Goal: Transaction & Acquisition: Purchase product/service

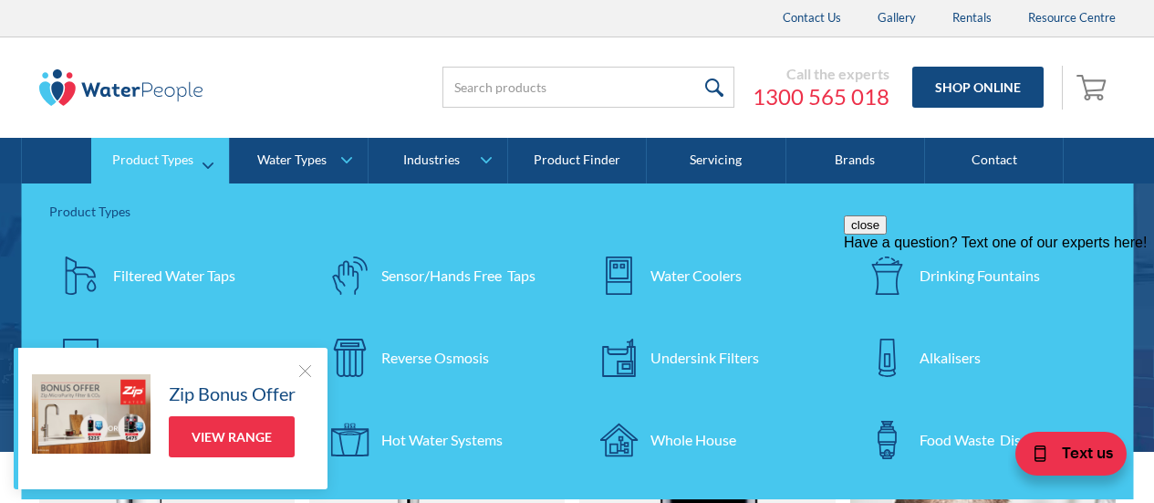
click at [694, 350] on div "Undersink Filters" at bounding box center [705, 358] width 109 height 22
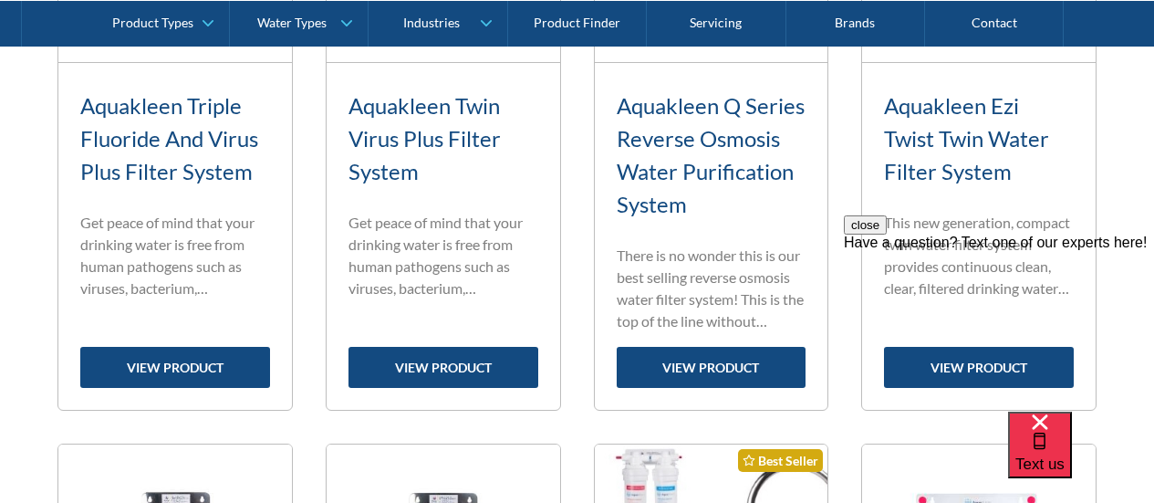
scroll to position [1095, 0]
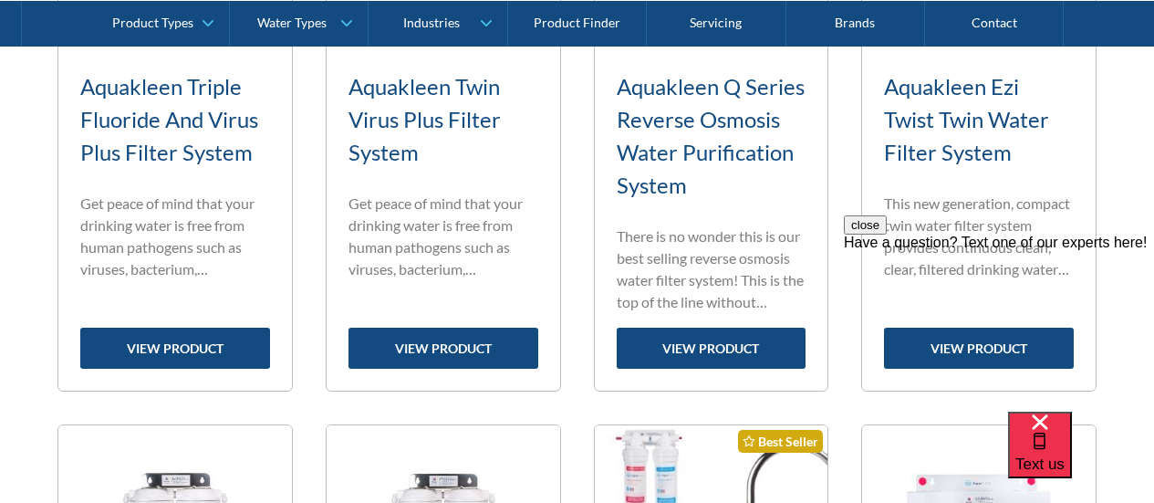
click at [722, 103] on h3 "Aquakleen Q Series Reverse Osmosis Water Purification System" at bounding box center [712, 135] width 190 height 131
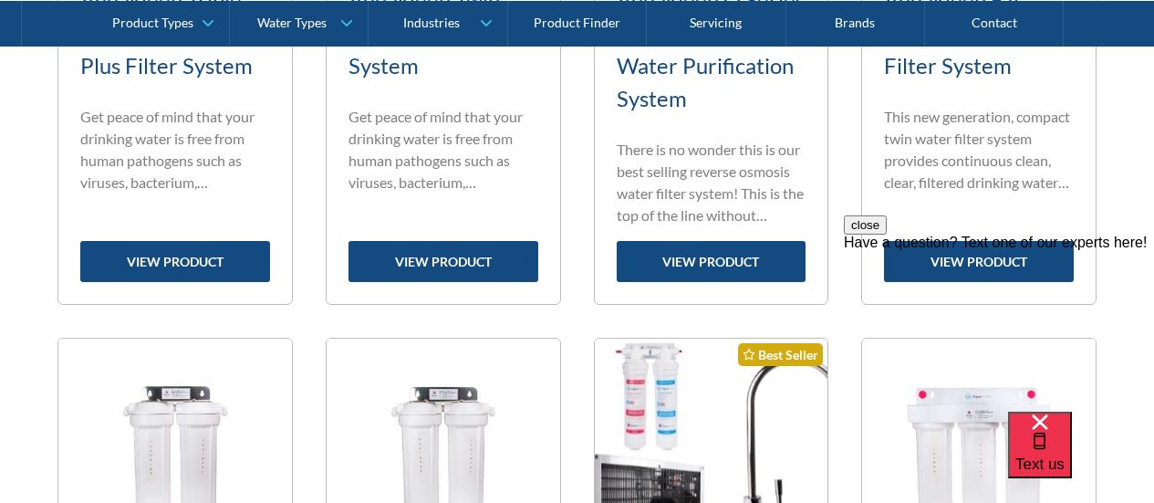
scroll to position [1186, 0]
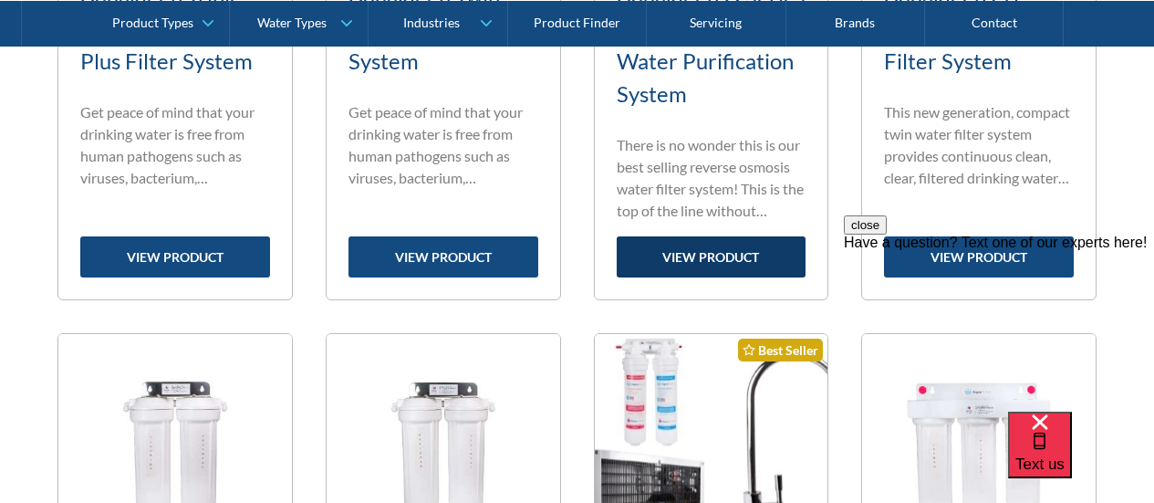
click at [705, 268] on link "view product" at bounding box center [712, 256] width 190 height 41
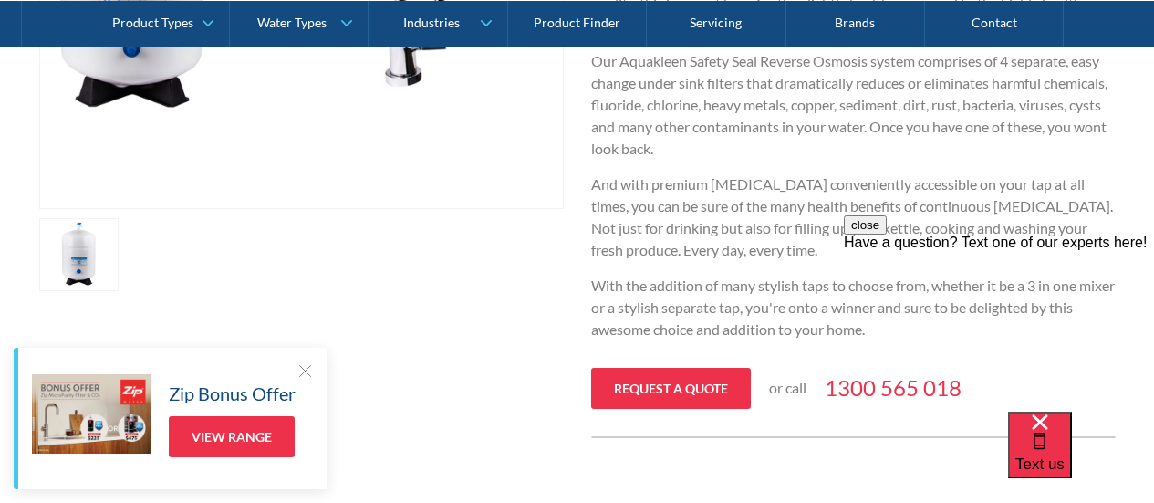
scroll to position [456, 0]
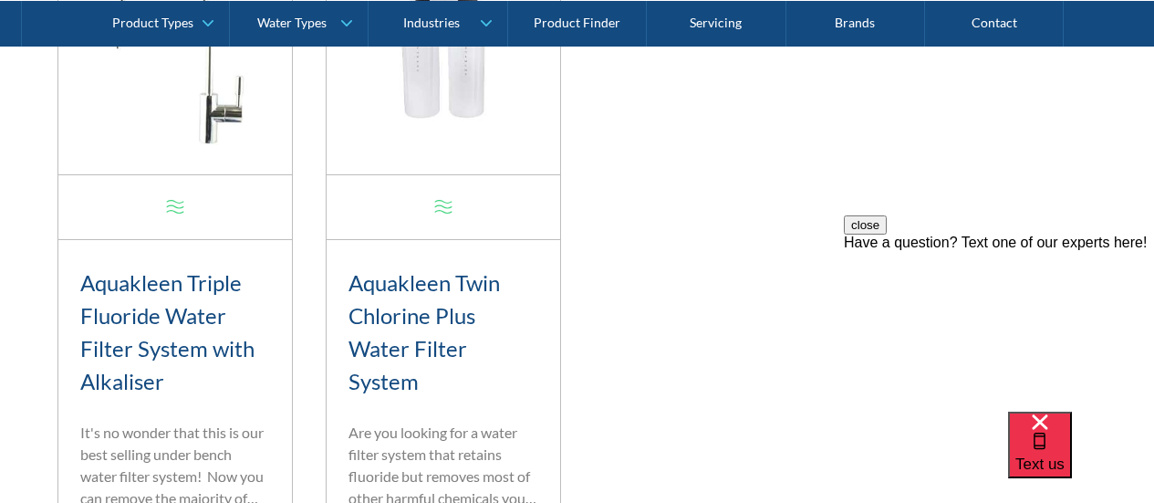
scroll to position [2467, 0]
